Goal: Information Seeking & Learning: Learn about a topic

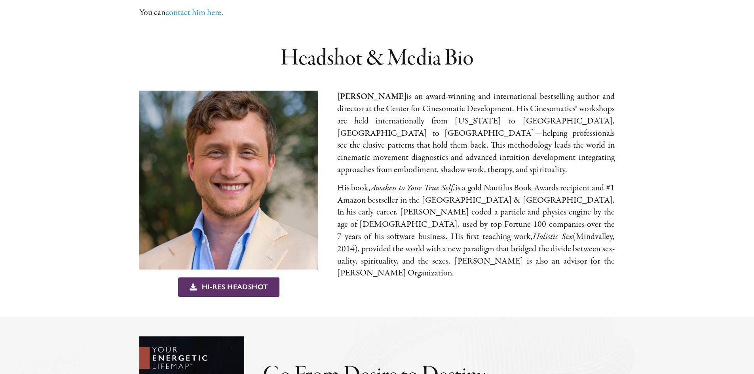
scroll to position [584, 0]
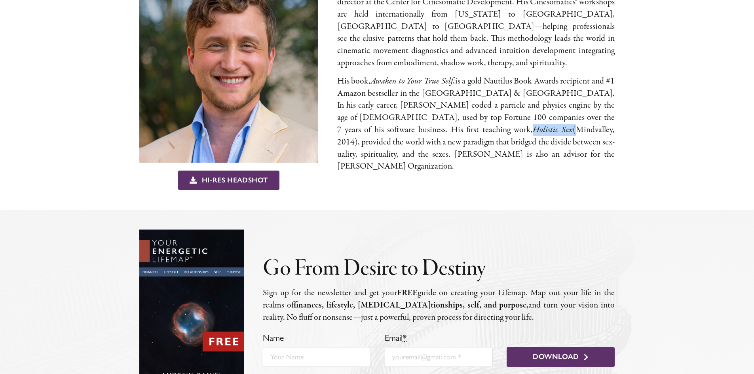
drag, startPoint x: 507, startPoint y: 55, endPoint x: 547, endPoint y: 57, distance: 40.0
click at [547, 75] on p "His book, Awaken to Your True Self, is a gold Nautilus Book Awards recip­i­ent …" at bounding box center [475, 123] width 277 height 97
copy p "Holistic Sex"
click at [408, 75] on p "His book, Awaken to Your True Self, is a gold Nautilus Book Awards recip­i­ent …" at bounding box center [475, 123] width 277 height 97
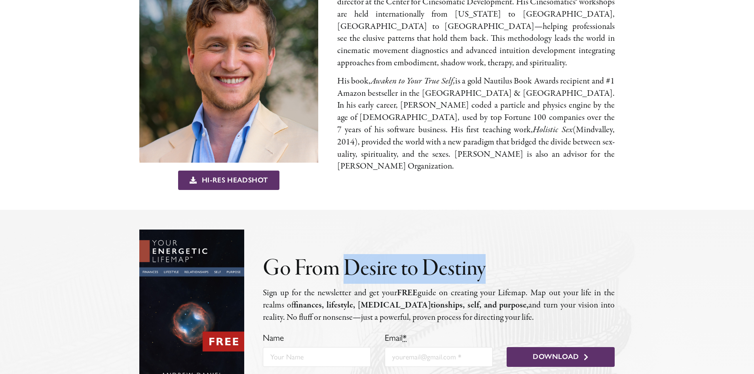
drag, startPoint x: 345, startPoint y: 213, endPoint x: 481, endPoint y: 208, distance: 136.6
click at [481, 257] on h2 "Go From Desire to Destiny" at bounding box center [438, 269] width 351 height 25
click at [483, 257] on h2 "Go From Desire to Destiny" at bounding box center [438, 269] width 351 height 25
drag, startPoint x: 482, startPoint y: 221, endPoint x: 423, endPoint y: 226, distance: 59.9
click at [423, 257] on h2 "Go From Desire to Destiny" at bounding box center [438, 269] width 351 height 25
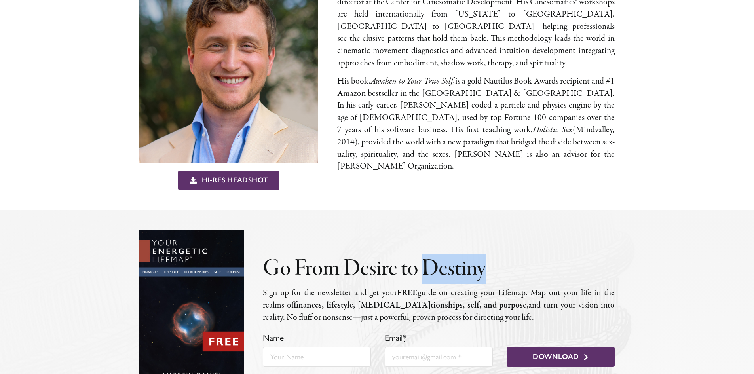
copy h2 "Destiny"
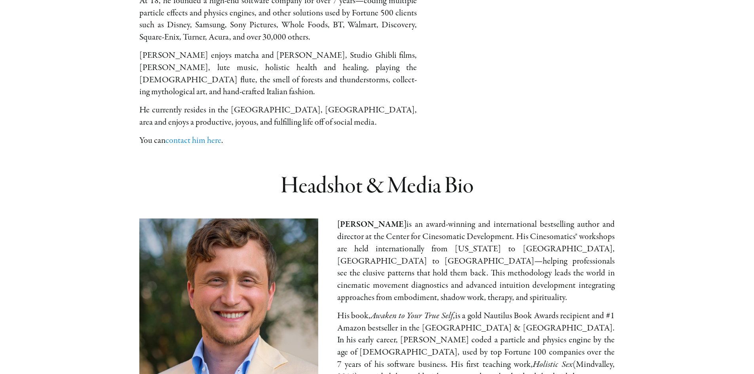
scroll to position [307, 0]
